Goal: Information Seeking & Learning: Learn about a topic

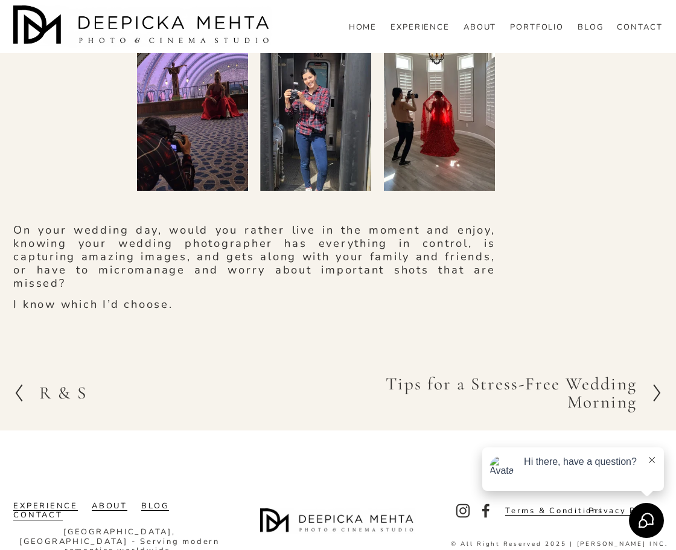
scroll to position [1960, 0]
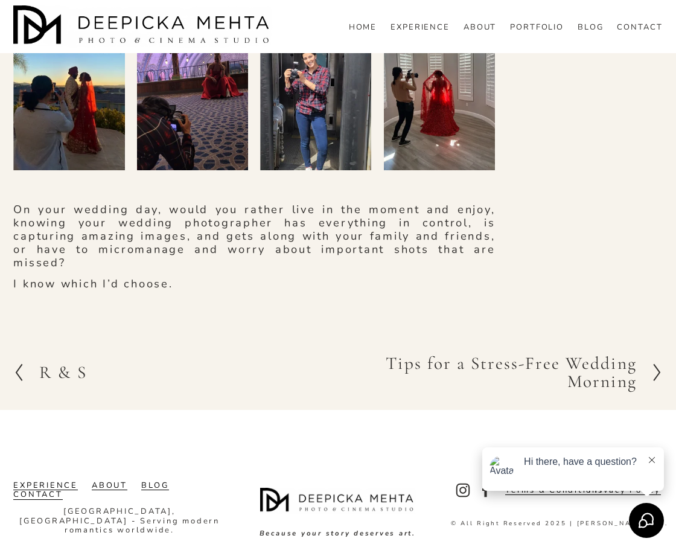
click at [563, 369] on section "Previous Previous R & S Next Next Tips for a Stress-Free Wedding Morning" at bounding box center [338, 371] width 676 height 75
click at [573, 384] on h2 "Tips for a Stress-Free Wedding Morning" at bounding box center [487, 371] width 299 height 35
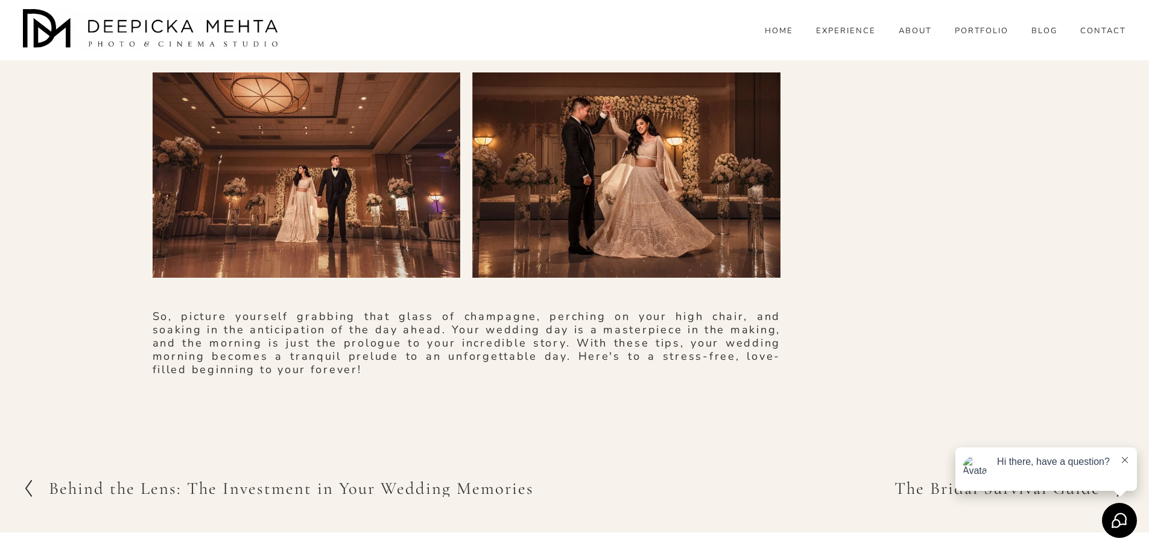
scroll to position [2941, 0]
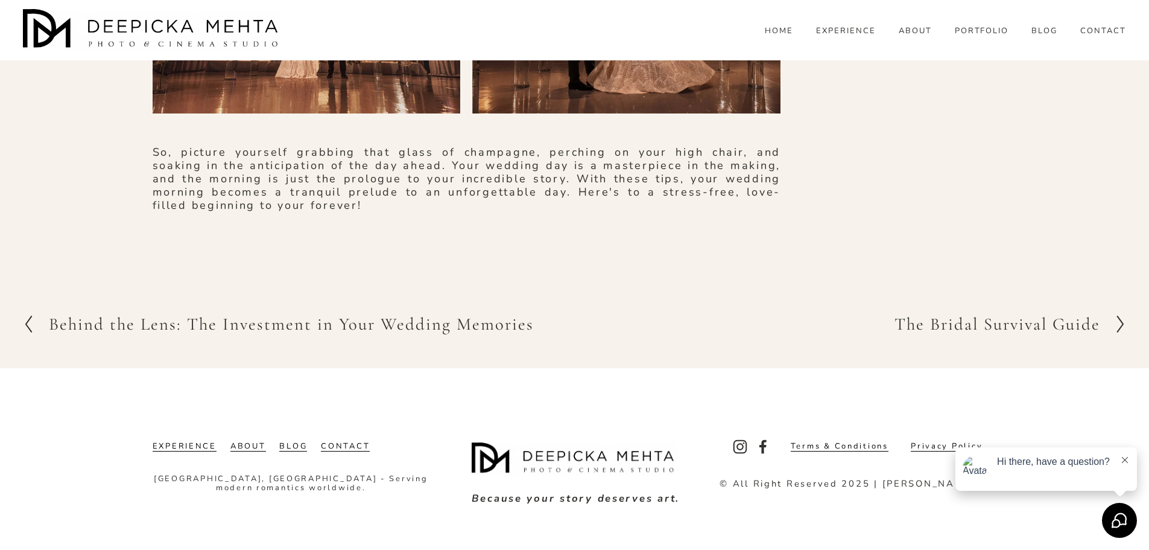
click at [675, 323] on h2 "The Bridal Survival Guide" at bounding box center [998, 324] width 206 height 17
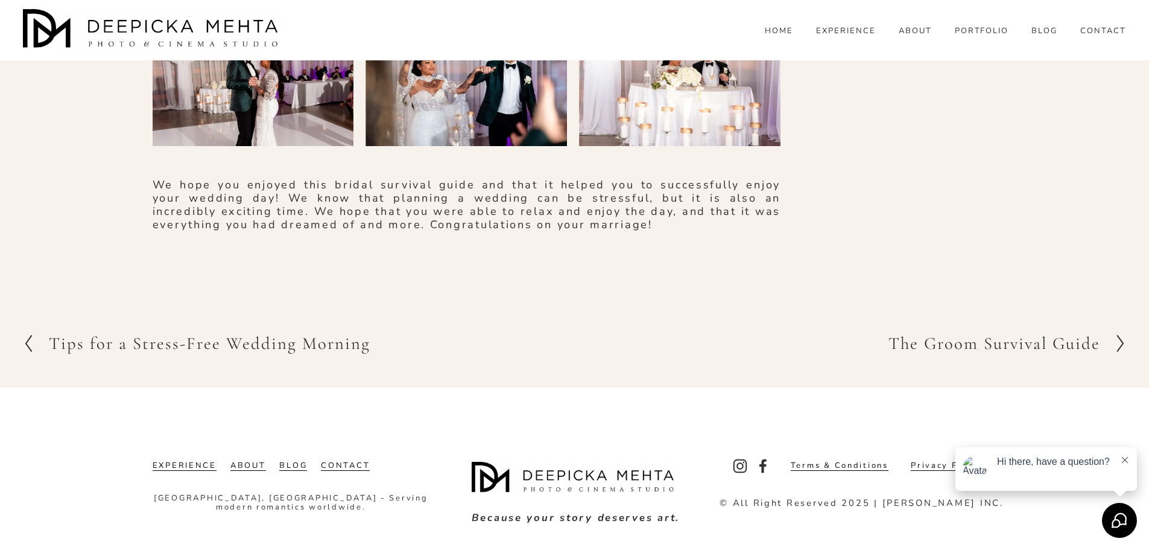
scroll to position [2922, 0]
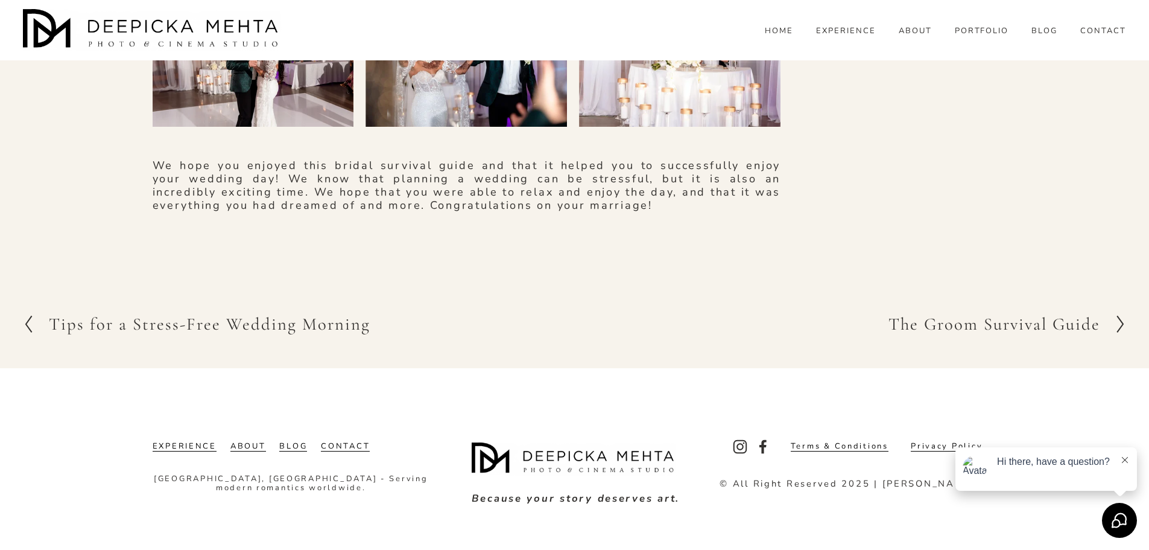
click at [965, 321] on h2 "The Groom Survival Guide" at bounding box center [995, 324] width 212 height 17
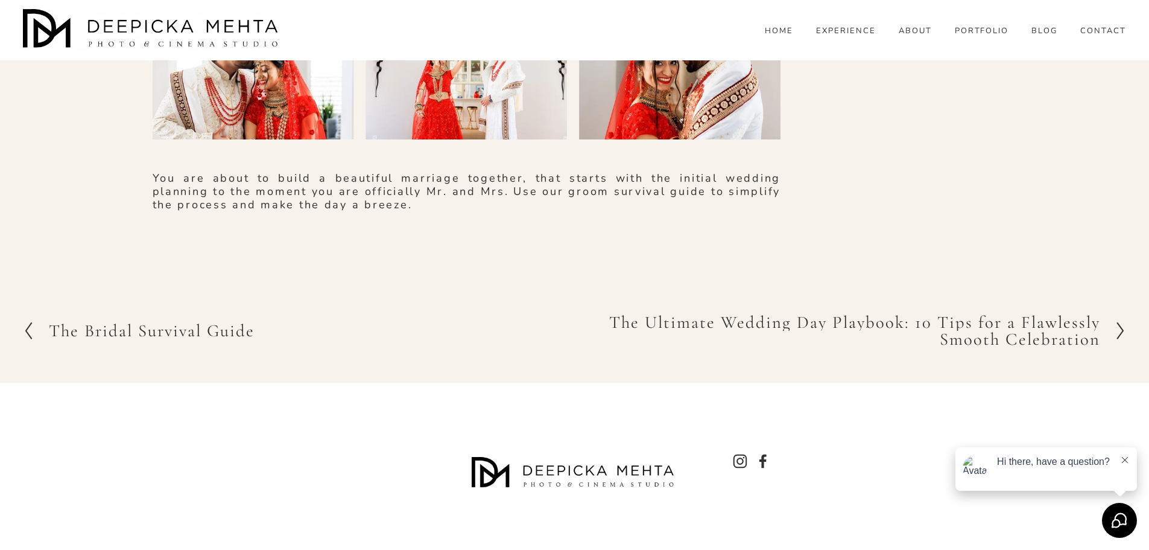
scroll to position [1935, 0]
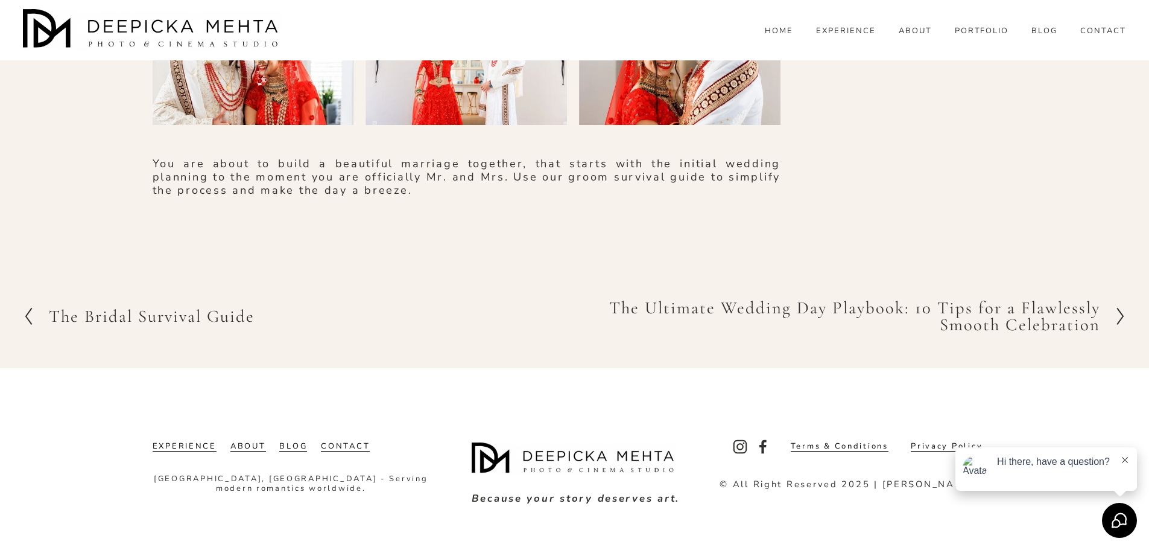
click at [772, 313] on h2 "The Ultimate Wedding Day Playbook: 10 Tips for a Flawlessly Smooth Celebration" at bounding box center [838, 316] width 526 height 34
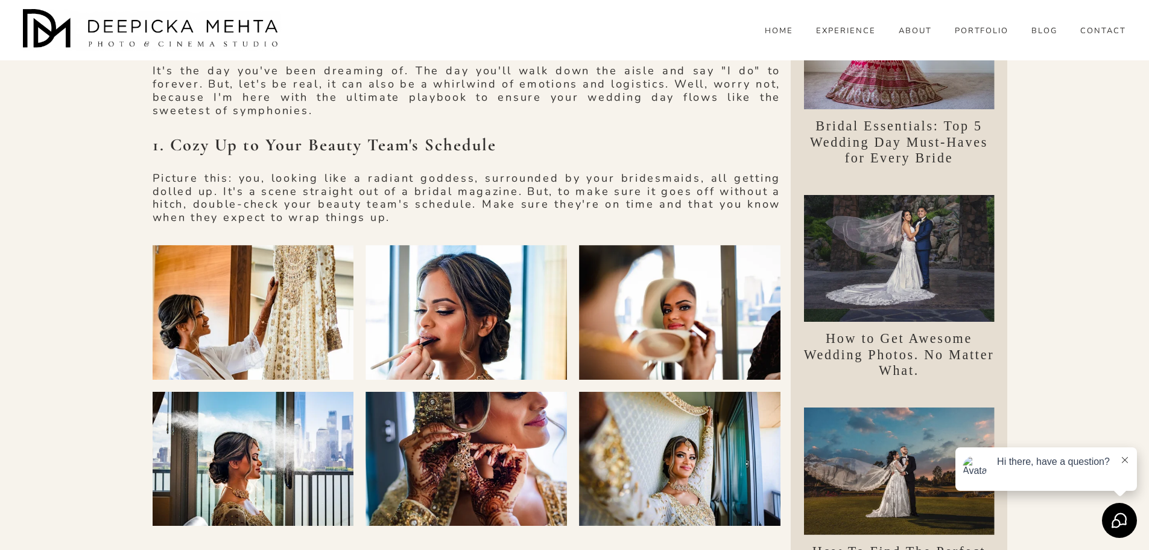
scroll to position [543, 0]
